Goal: Find specific page/section: Find specific page/section

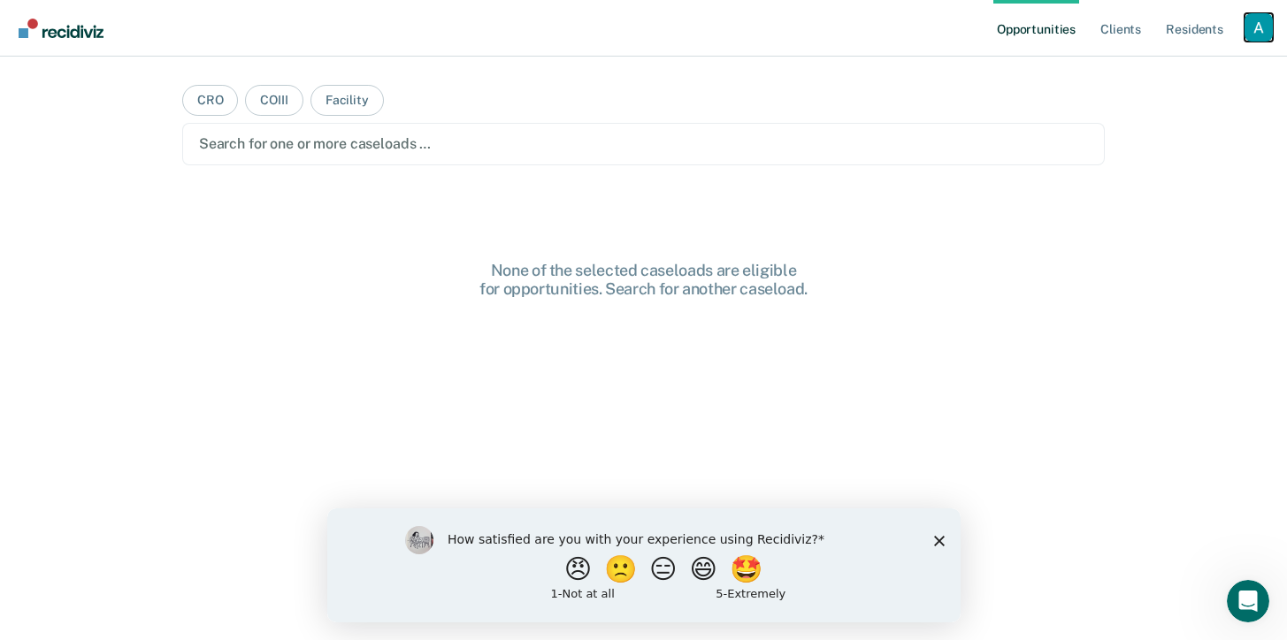
click at [1268, 31] on div "Profile dropdown button" at bounding box center [1259, 27] width 28 height 28
click at [1165, 72] on link "Profile" at bounding box center [1187, 72] width 142 height 15
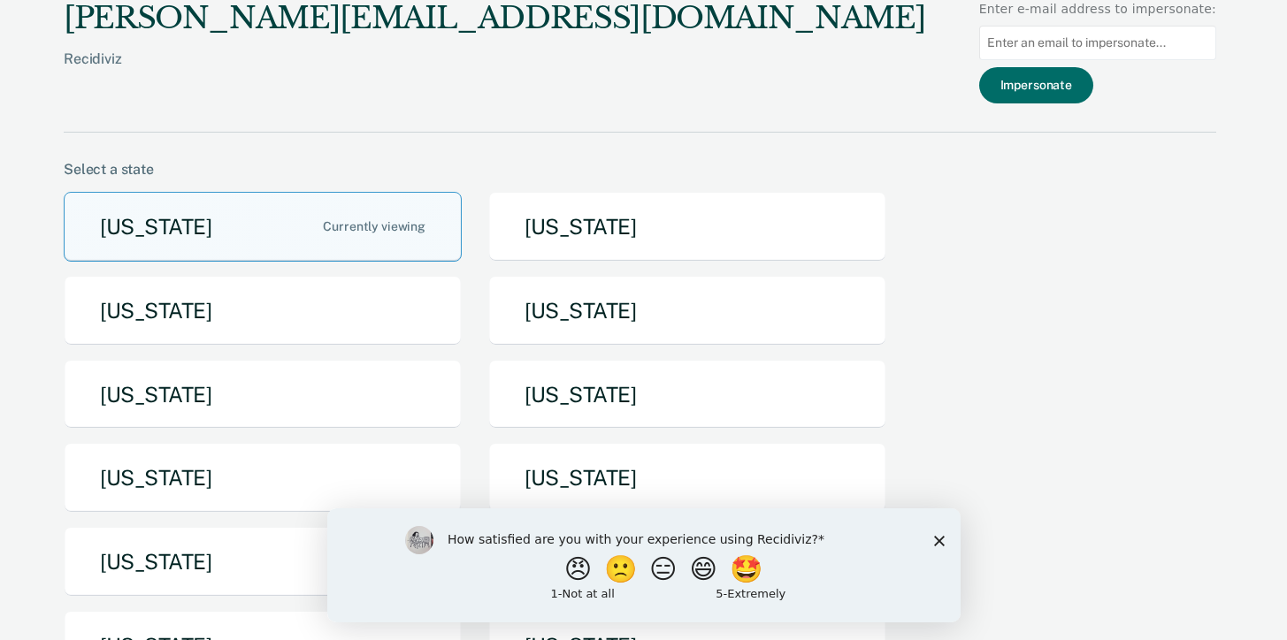
click at [197, 437] on div "[US_STATE] [US_STATE] [US_STATE] [US_STATE] [US_STATE] [US_STATE] [US_STATE] [U…" at bounding box center [640, 485] width 1153 height 587
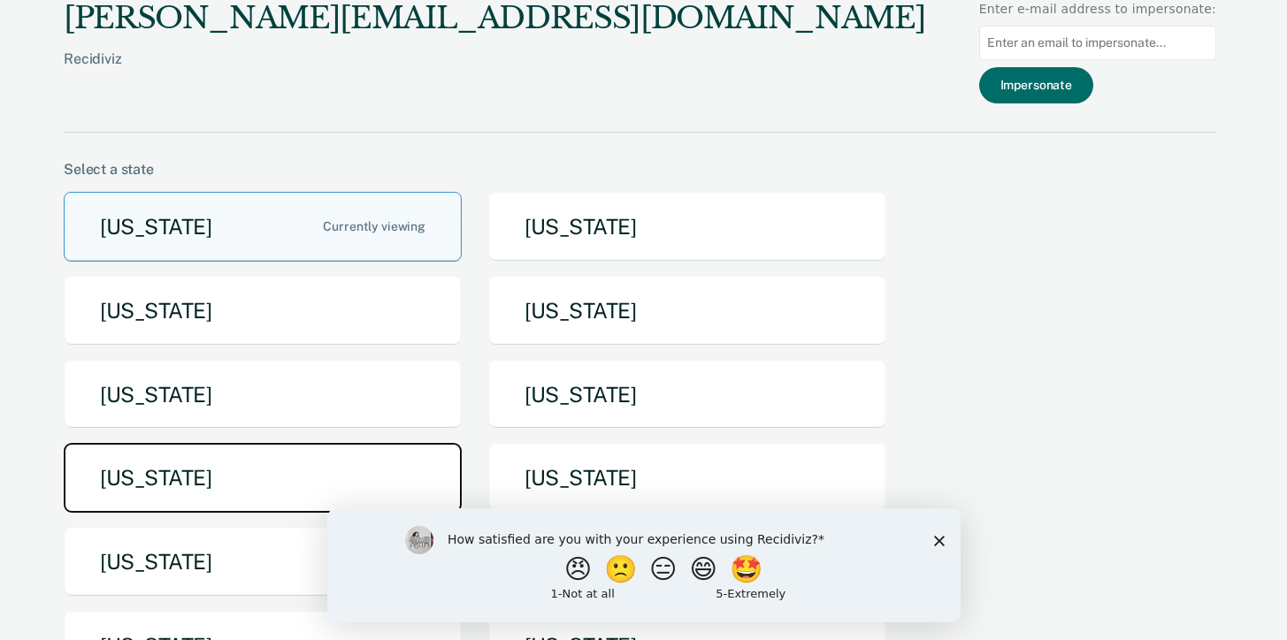
click at [192, 459] on button "[US_STATE]" at bounding box center [263, 478] width 398 height 70
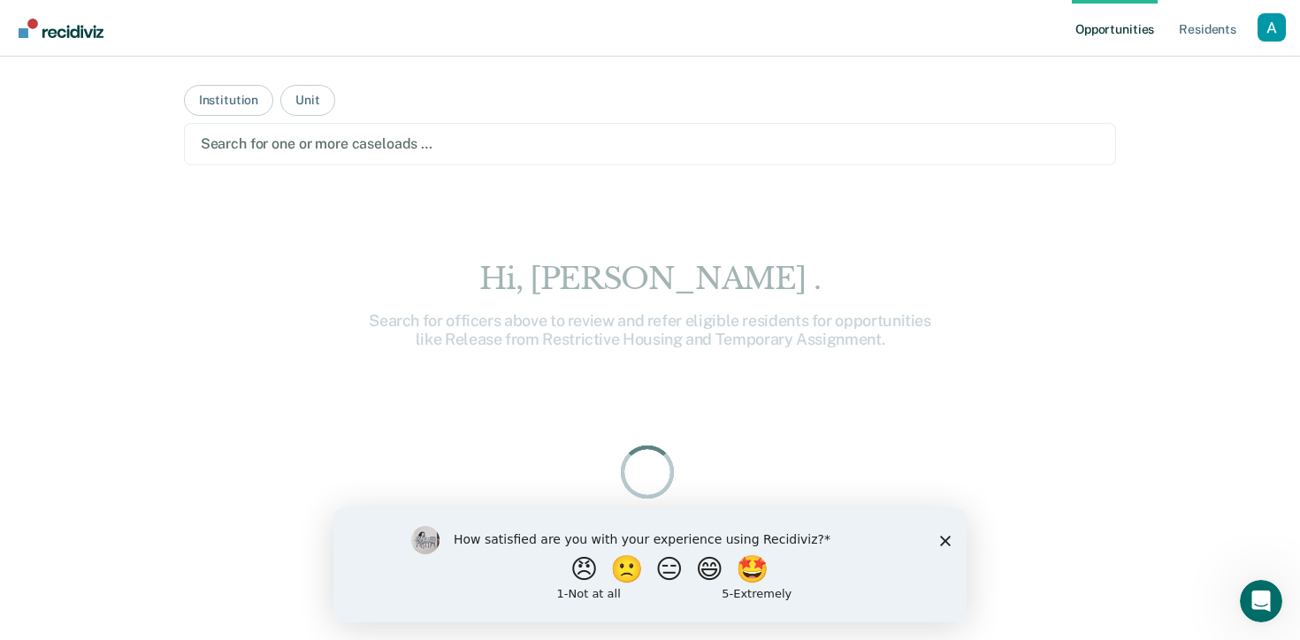
click at [325, 142] on div at bounding box center [651, 144] width 900 height 20
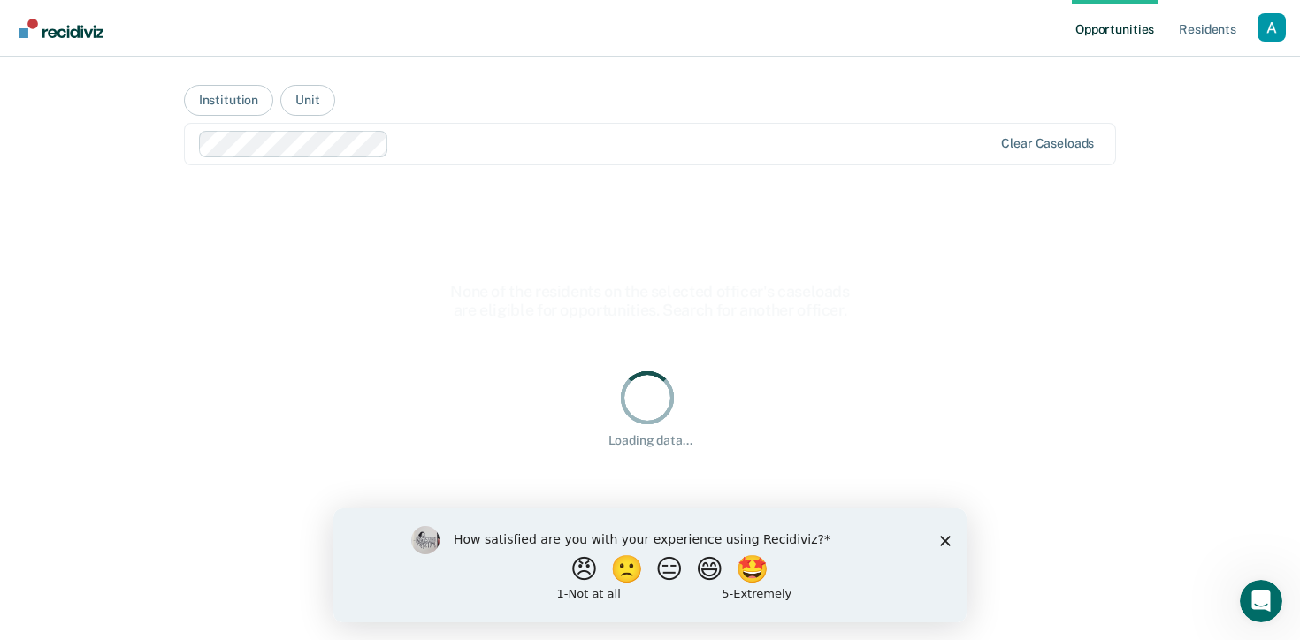
click at [954, 540] on div "How satisfied are you with your experience using Recidiviz? 😠 🙁 😑 😄 🤩 1 - Not a…" at bounding box center [649, 565] width 633 height 114
click at [945, 543] on polygon "Close survey" at bounding box center [945, 540] width 11 height 11
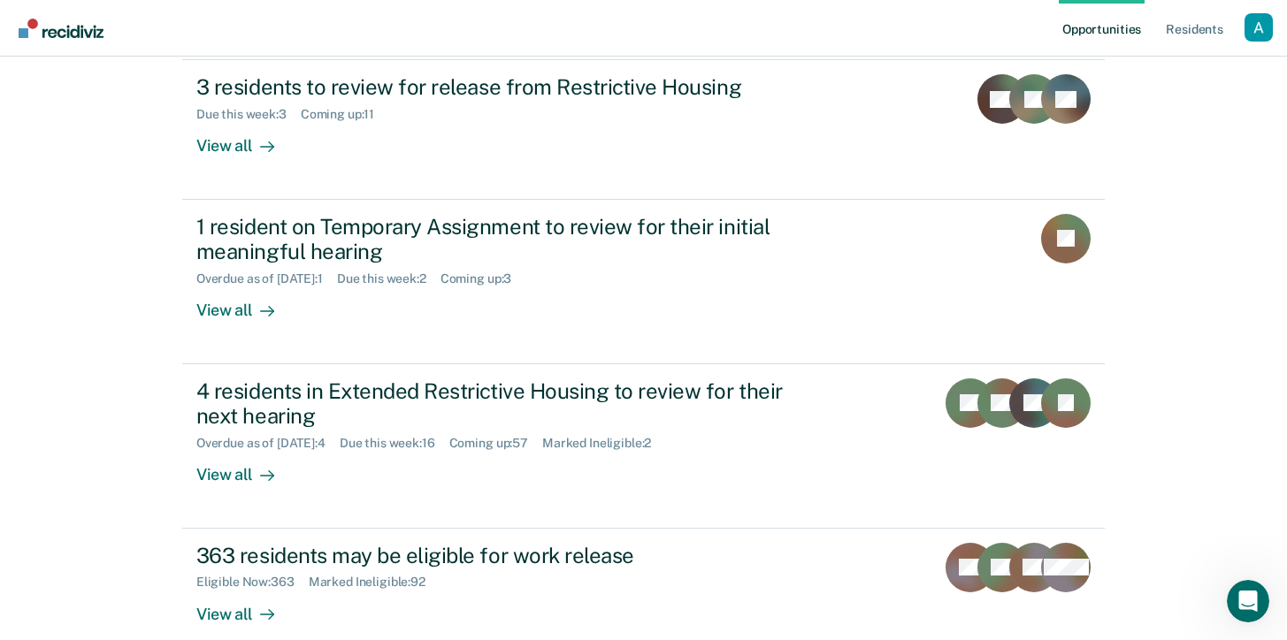
scroll to position [479, 0]
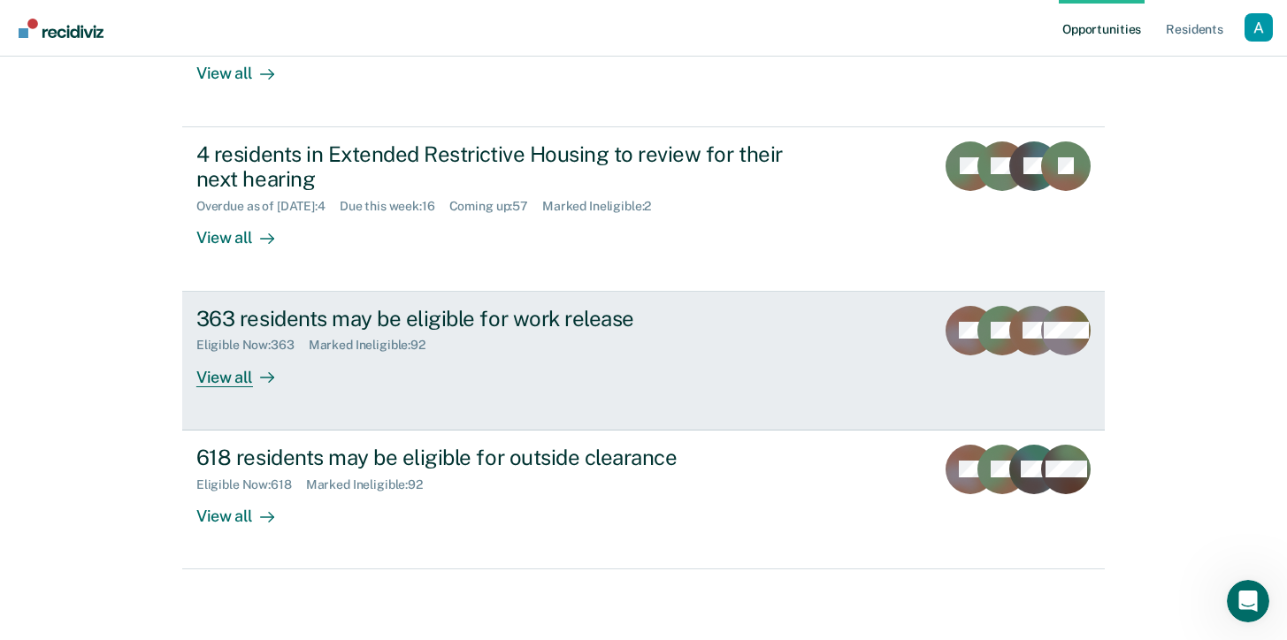
click at [218, 385] on div "View all" at bounding box center [245, 370] width 99 height 34
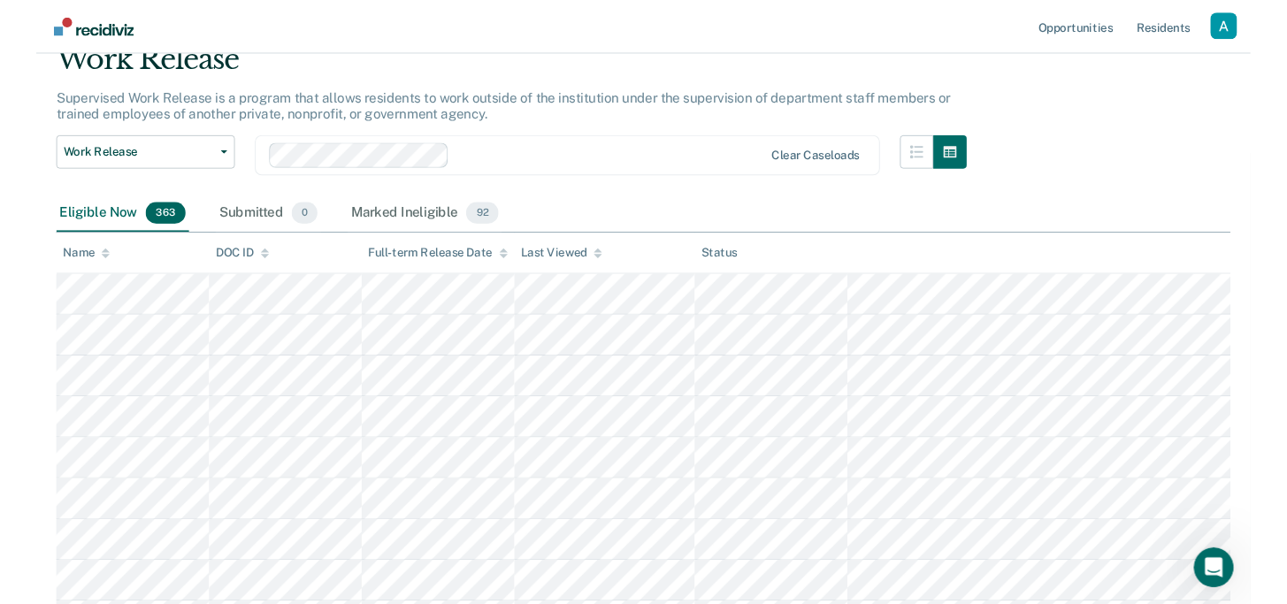
scroll to position [84, 0]
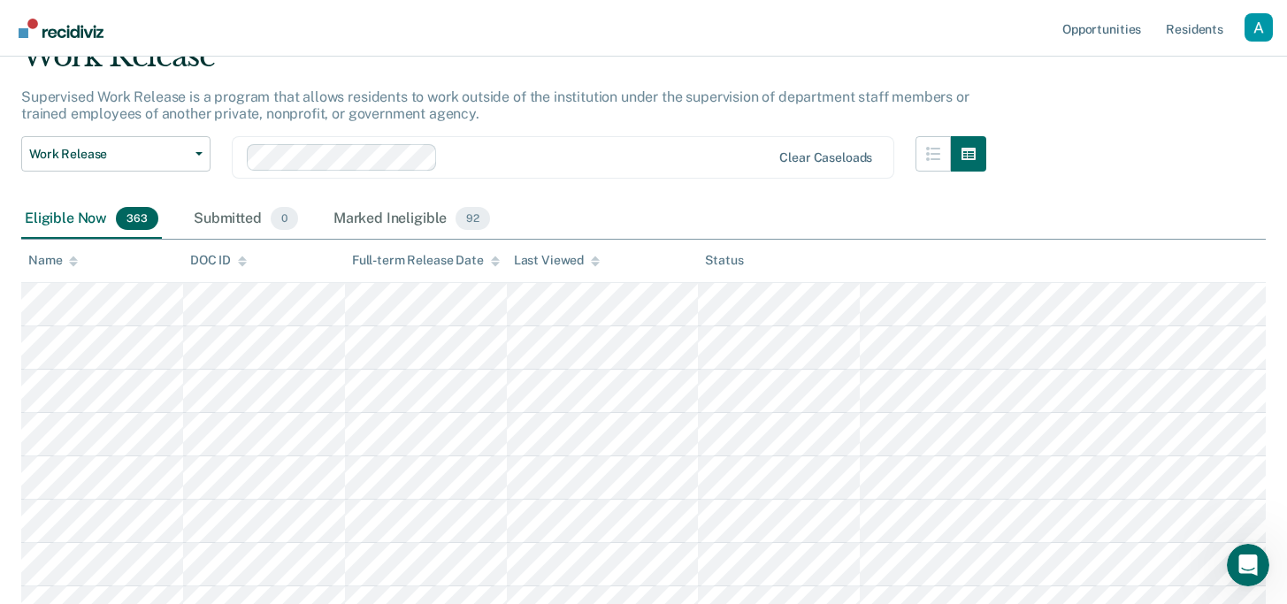
click at [715, 209] on div "Eligible Now 363 Submitted 0 Marked Ineligible 92" at bounding box center [643, 220] width 1245 height 40
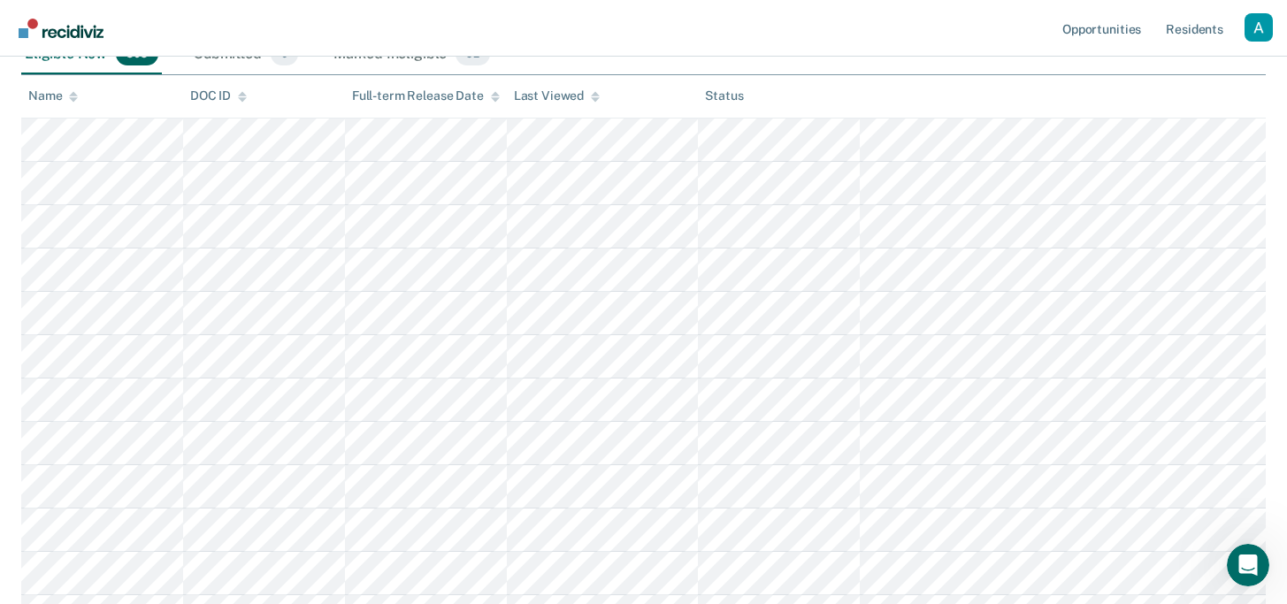
click at [970, 36] on nav "Opportunities Resident s Profile How it works Go to System-Level Trends Log Out" at bounding box center [643, 28] width 1287 height 57
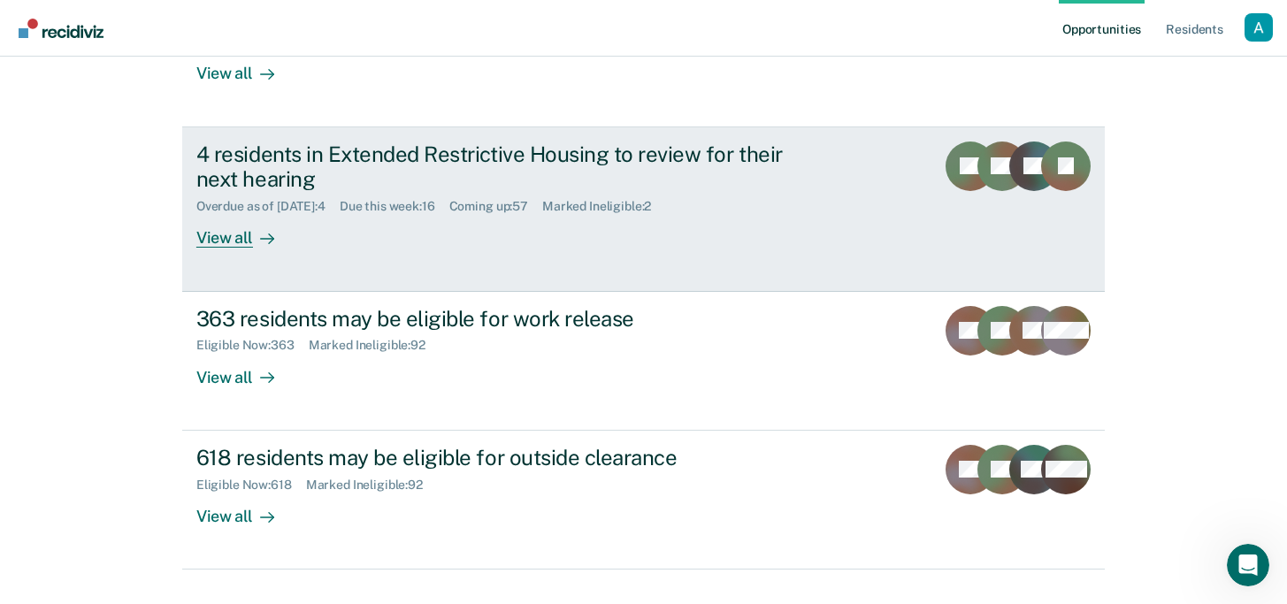
scroll to position [515, 0]
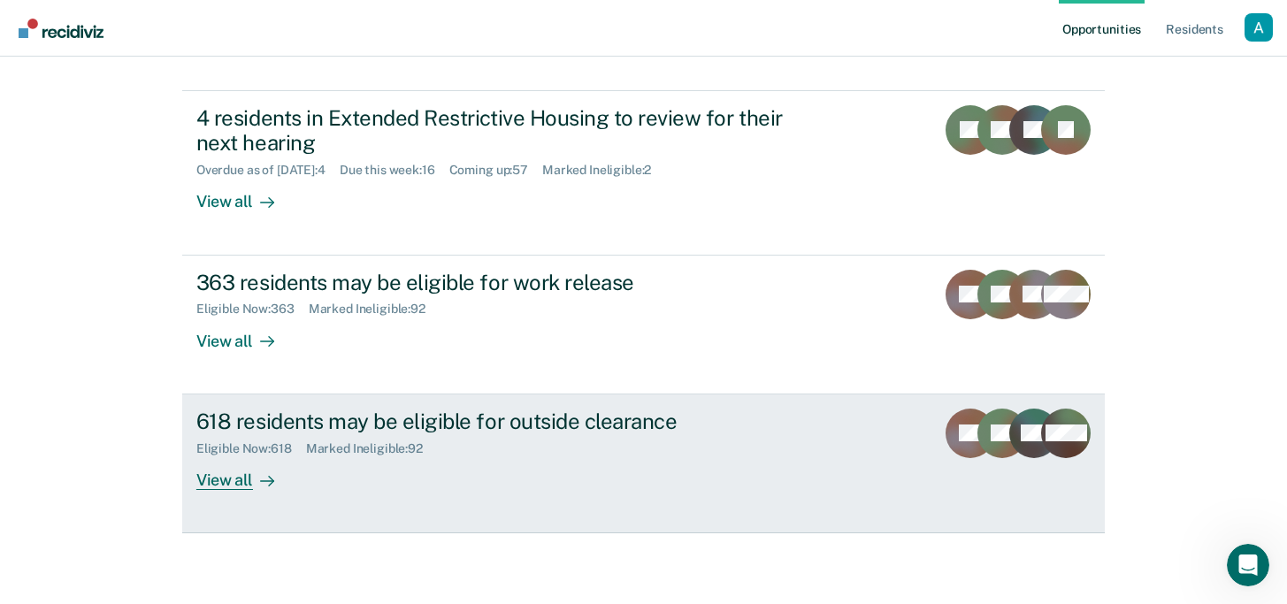
click at [227, 484] on div "View all" at bounding box center [245, 473] width 99 height 34
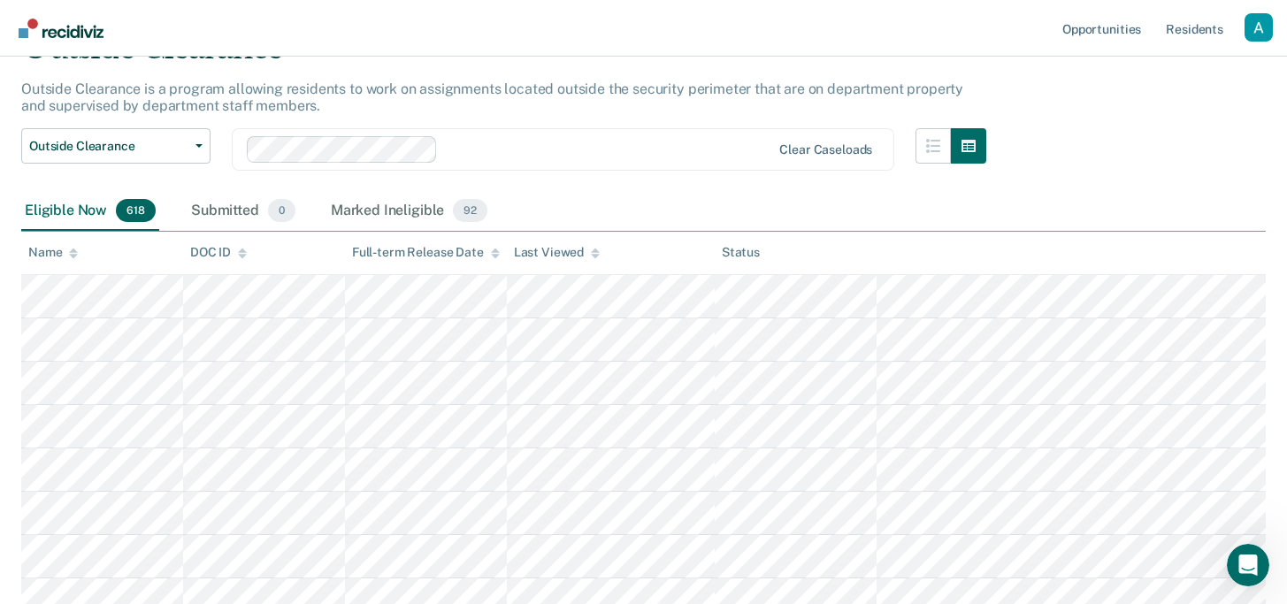
scroll to position [120, 0]
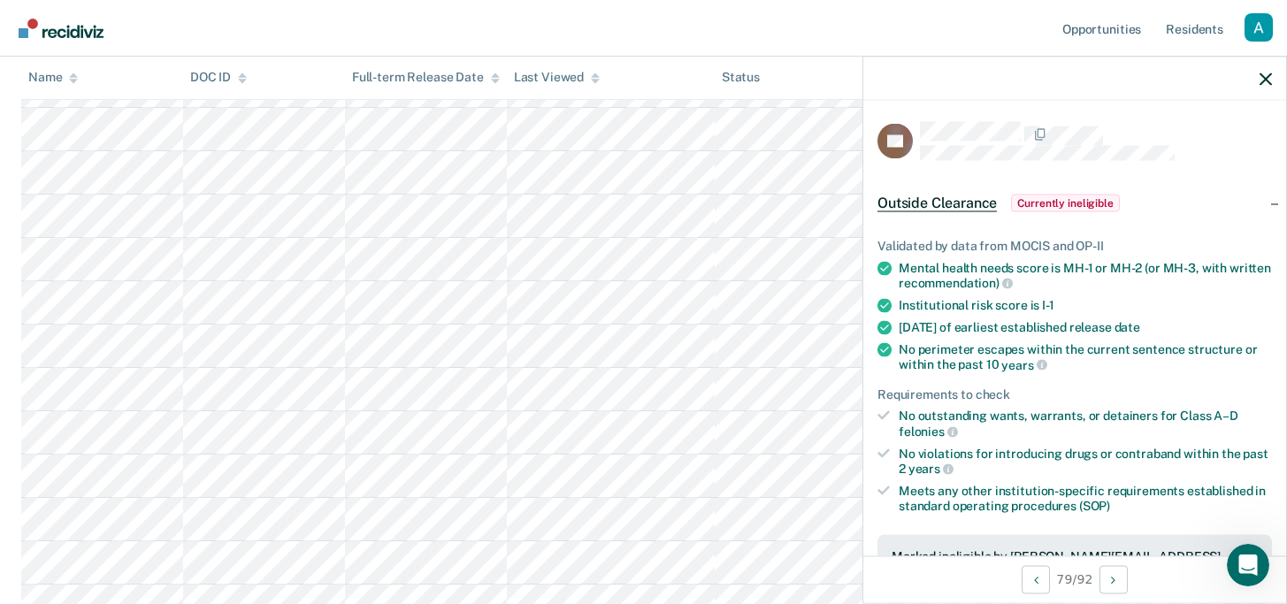
scroll to position [0, 0]
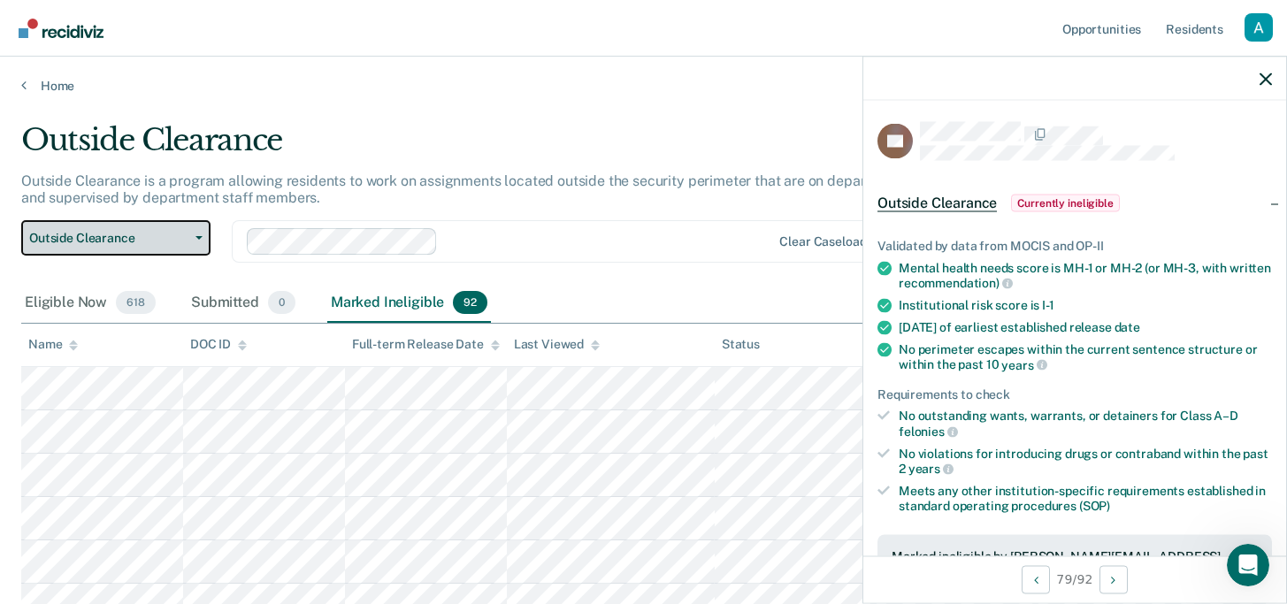
click at [173, 237] on span "Outside Clearance" at bounding box center [108, 238] width 159 height 15
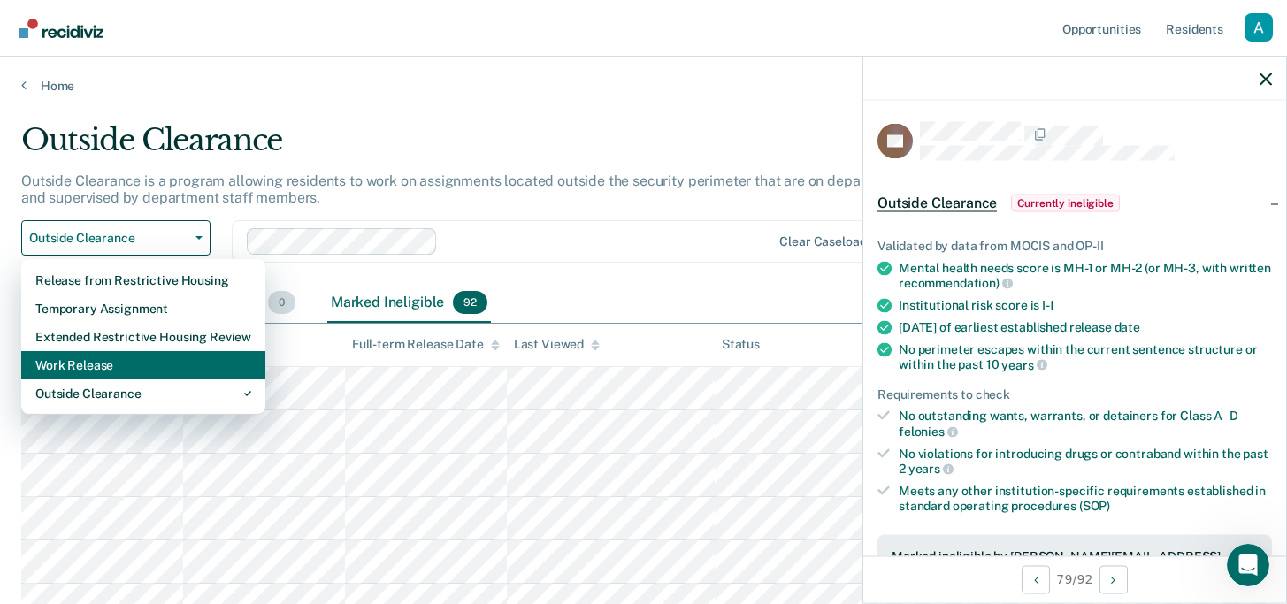
click at [145, 370] on div "Work Release" at bounding box center [143, 365] width 216 height 28
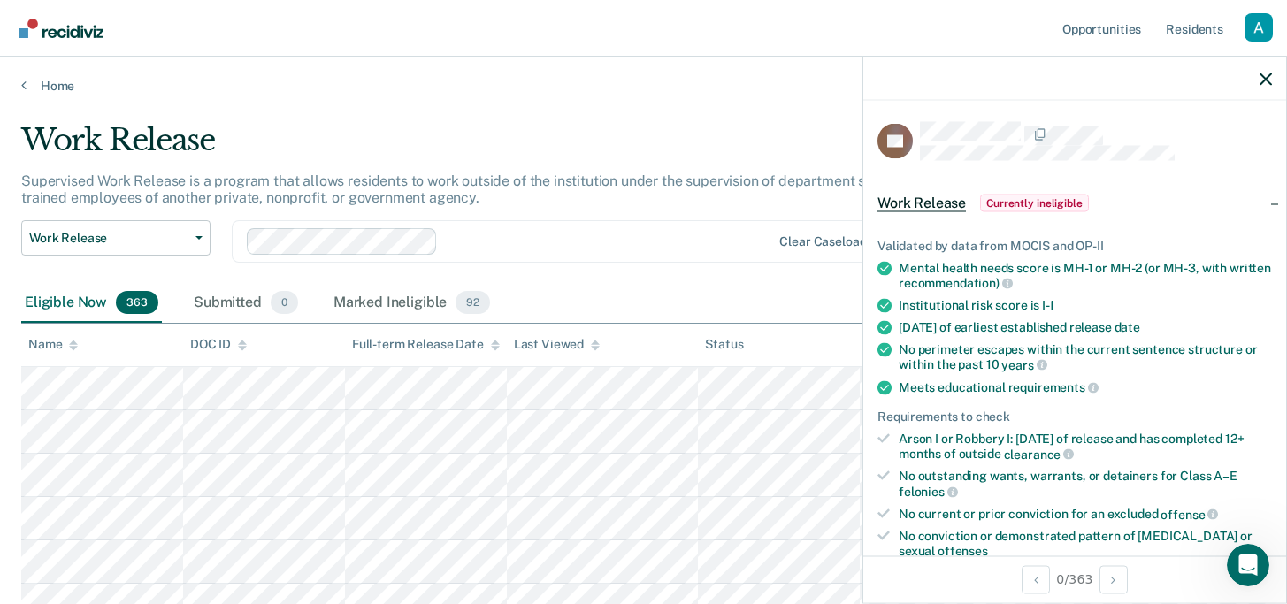
click at [1257, 84] on div at bounding box center [1074, 79] width 423 height 44
click at [1252, 65] on div at bounding box center [1074, 79] width 423 height 44
click at [1270, 78] on icon "button" at bounding box center [1266, 79] width 12 height 12
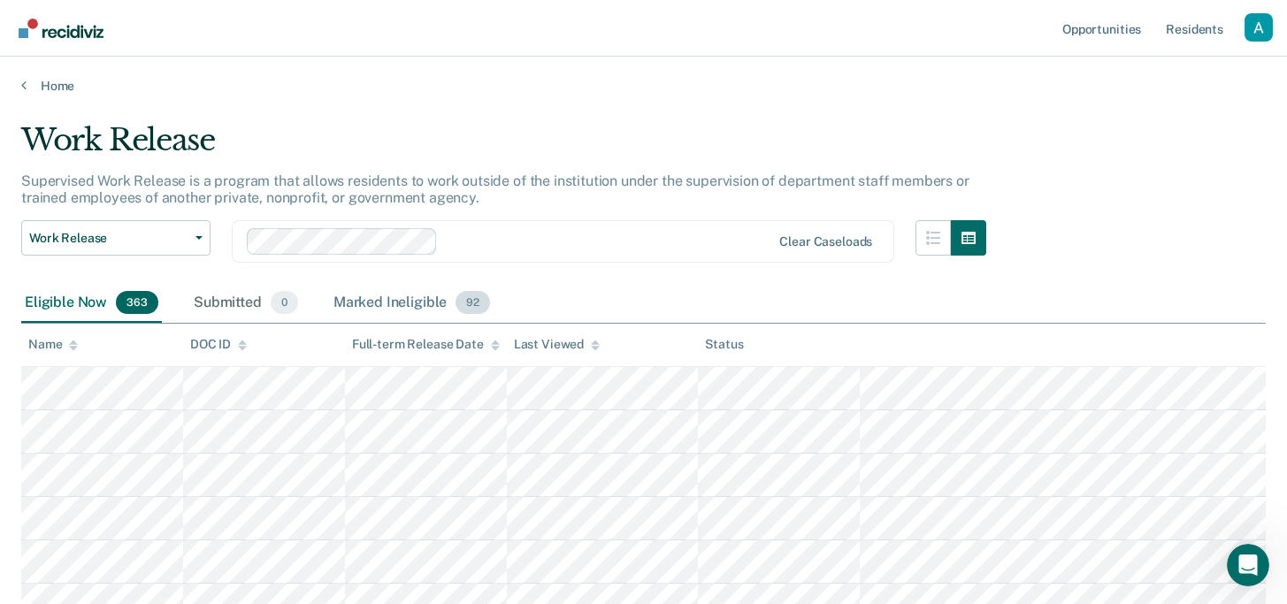
click at [385, 305] on div "Marked Ineligible 92" at bounding box center [412, 303] width 164 height 39
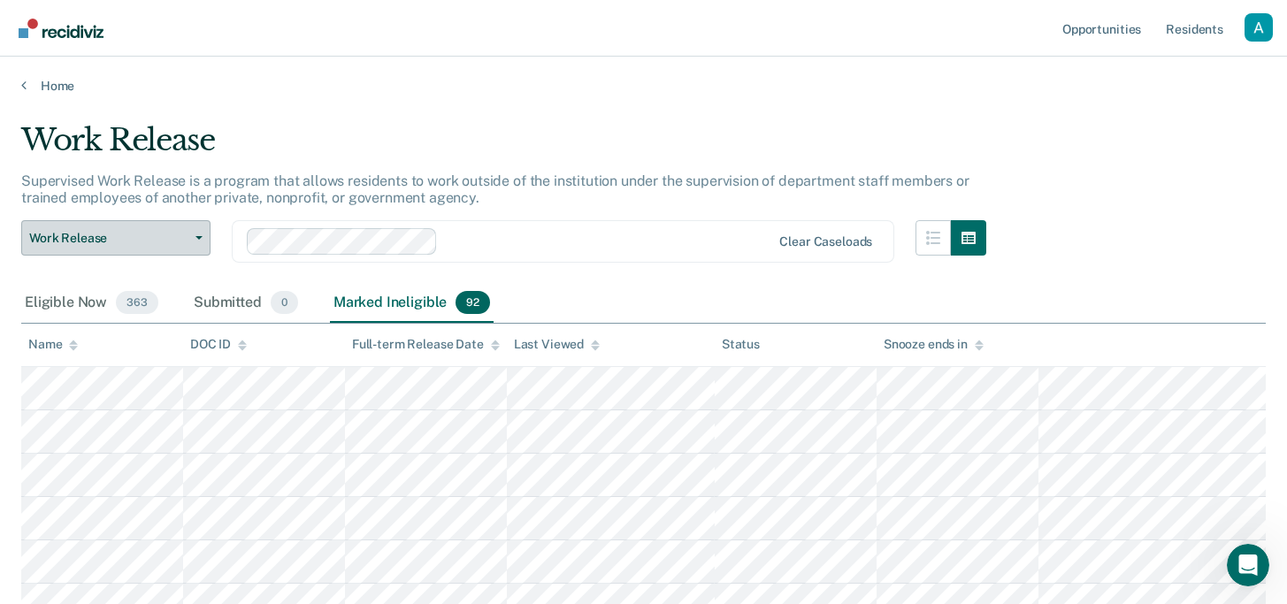
scroll to position [275, 0]
click at [161, 241] on span "Work Release" at bounding box center [108, 238] width 159 height 15
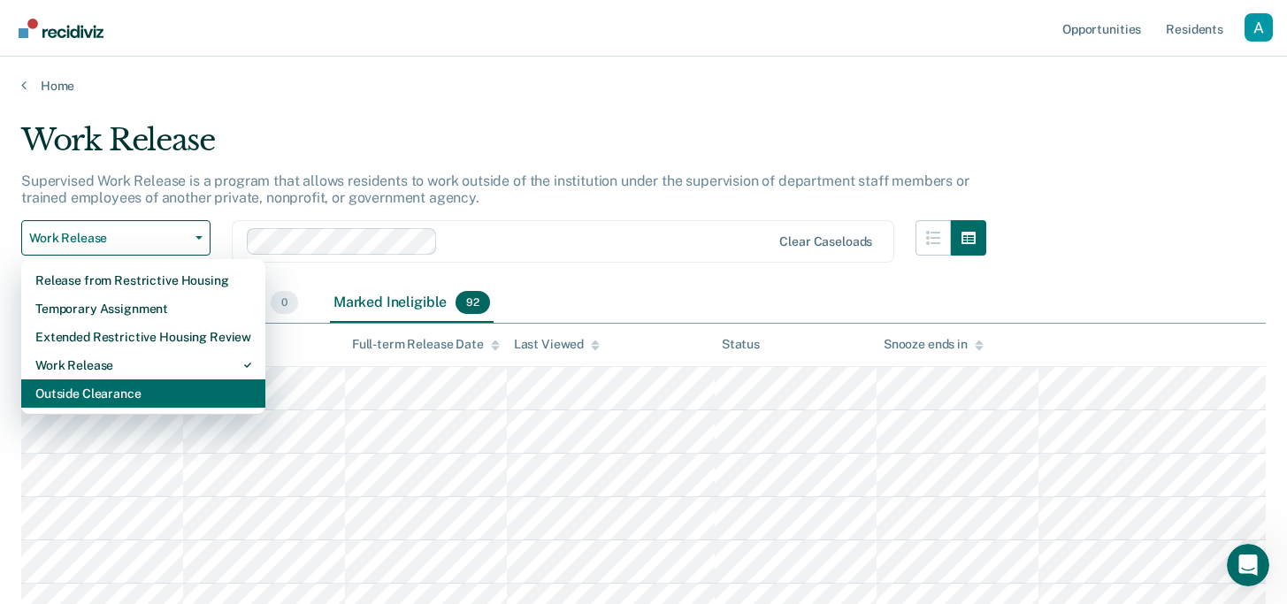
click at [103, 392] on div "Outside Clearance" at bounding box center [143, 393] width 216 height 28
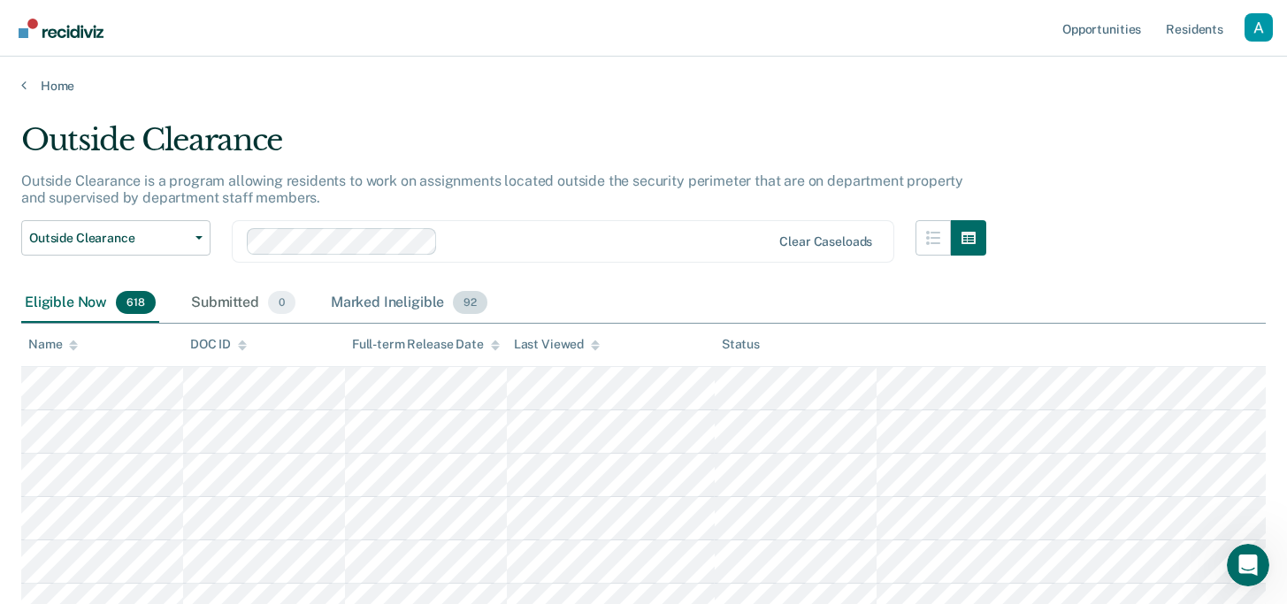
click at [418, 292] on div "Marked Ineligible 92" at bounding box center [409, 303] width 164 height 39
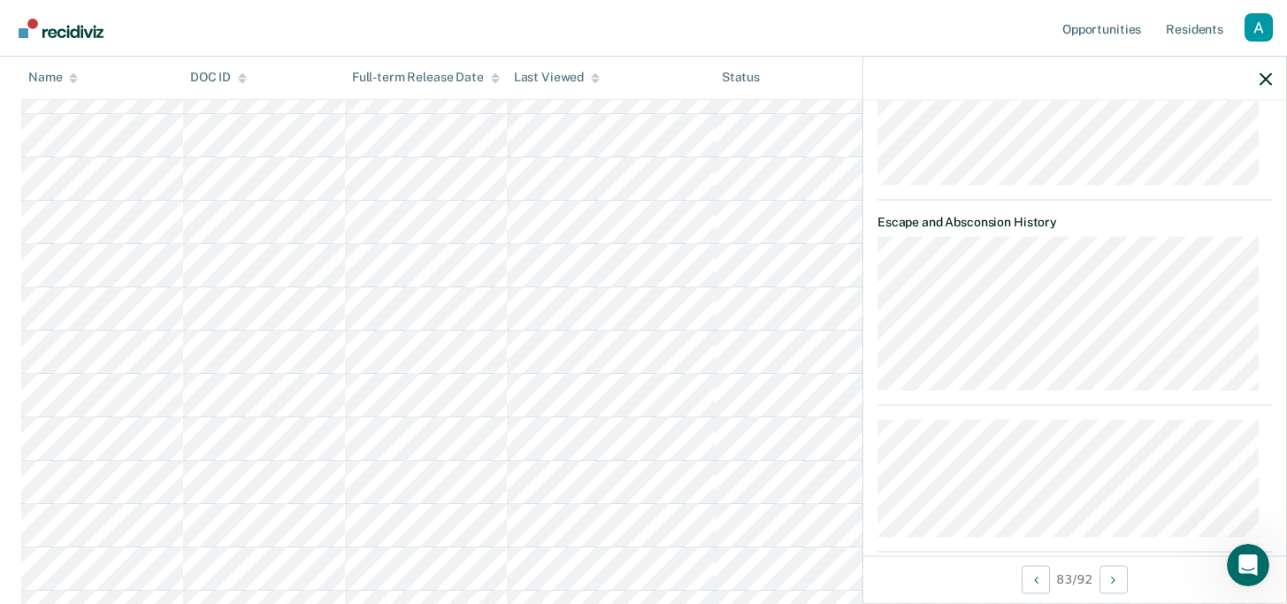
scroll to position [1399, 0]
